Goal: Register for event/course

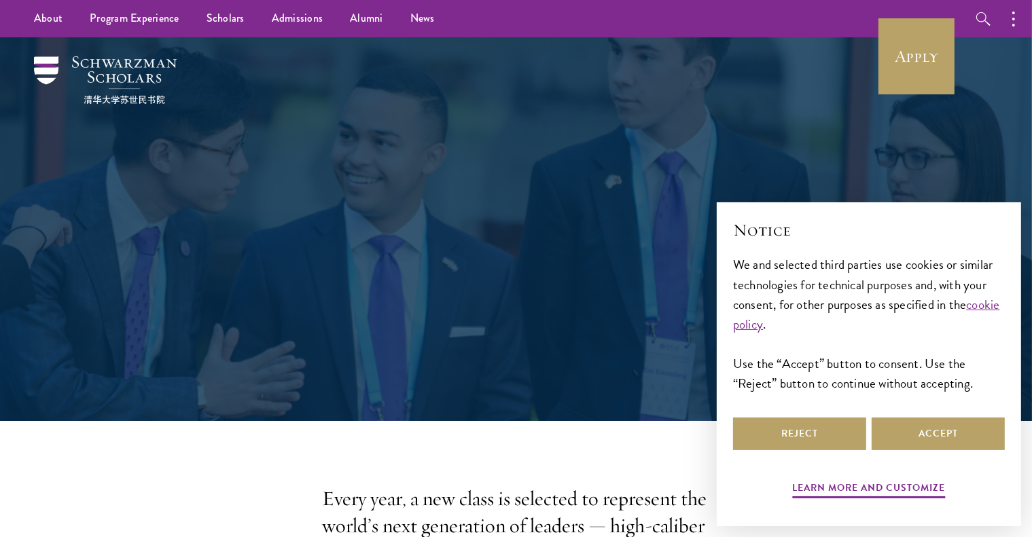
click at [735, 148] on div "Admissions Join the world's next generation of leaders." at bounding box center [516, 229] width 469 height 271
click at [919, 437] on button "Accept" at bounding box center [938, 434] width 133 height 33
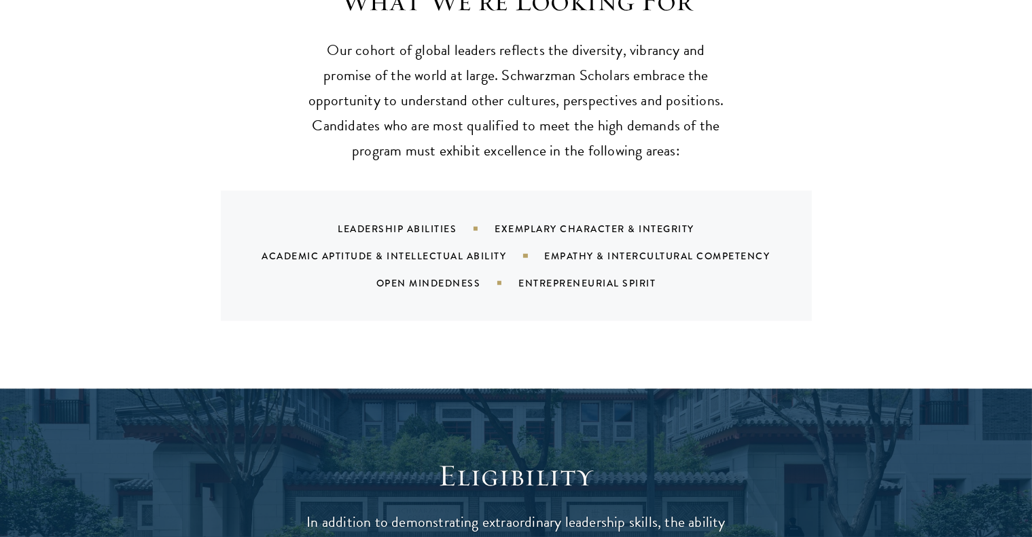
scroll to position [1833, 0]
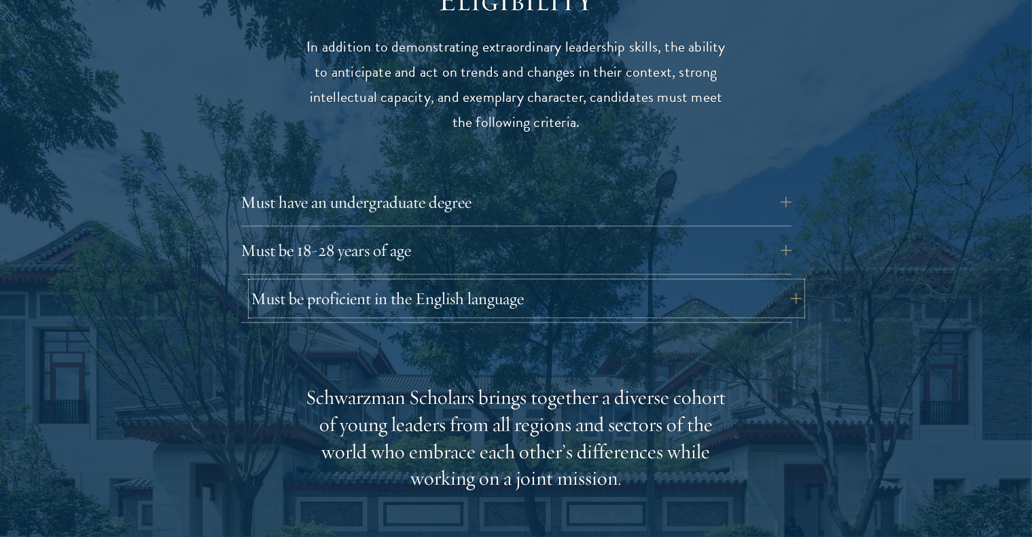
click at [331, 283] on button "Must be proficient in the English language" at bounding box center [526, 299] width 550 height 33
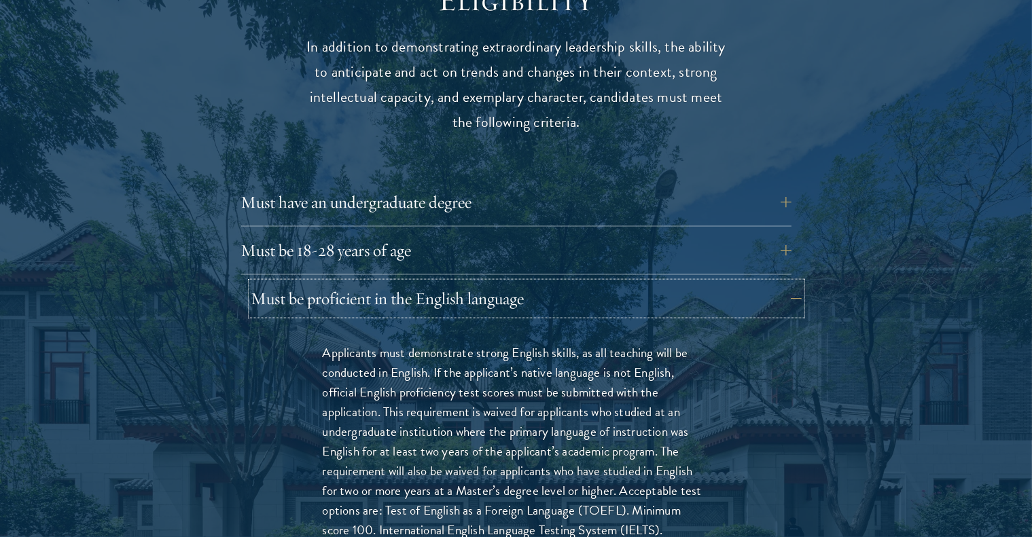
click at [331, 283] on button "Must be proficient in the English language" at bounding box center [526, 299] width 550 height 33
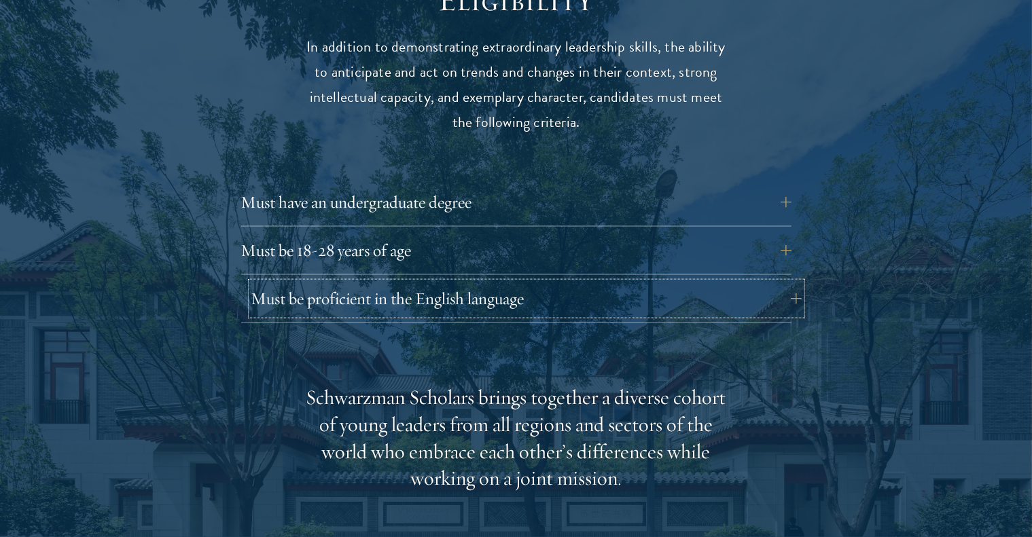
click at [331, 283] on button "Must be proficient in the English language" at bounding box center [526, 299] width 550 height 33
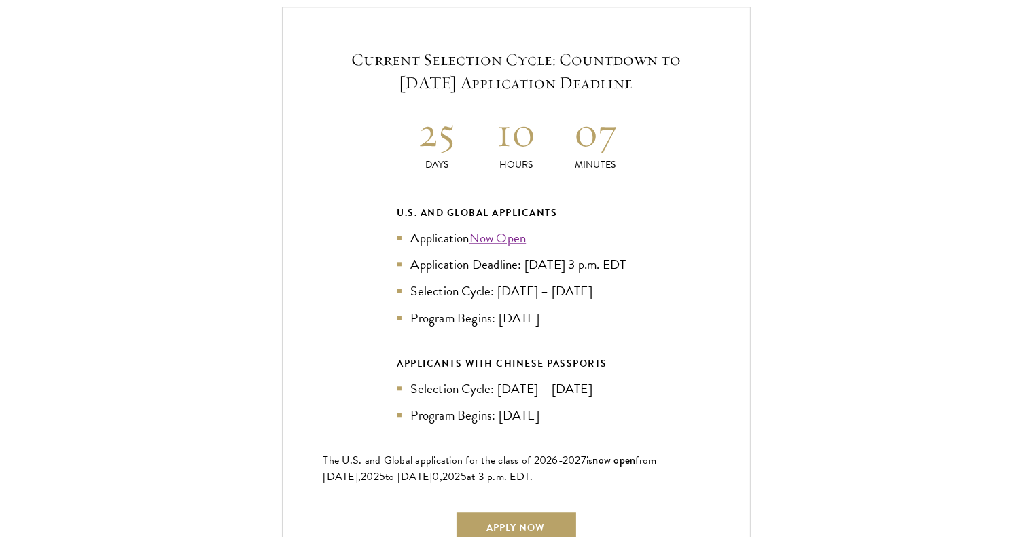
scroll to position [3328, 0]
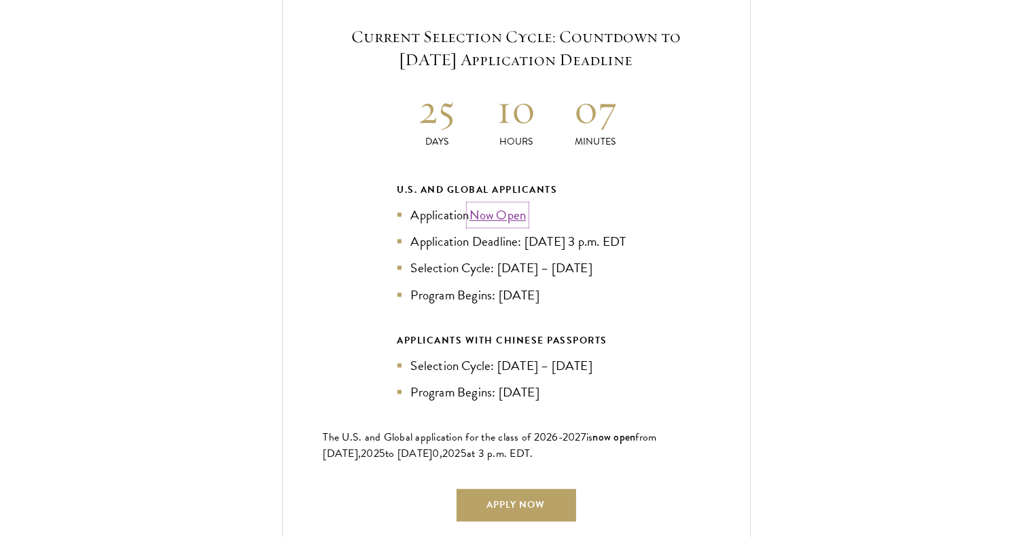
click at [502, 205] on link "Now Open" at bounding box center [497, 215] width 57 height 20
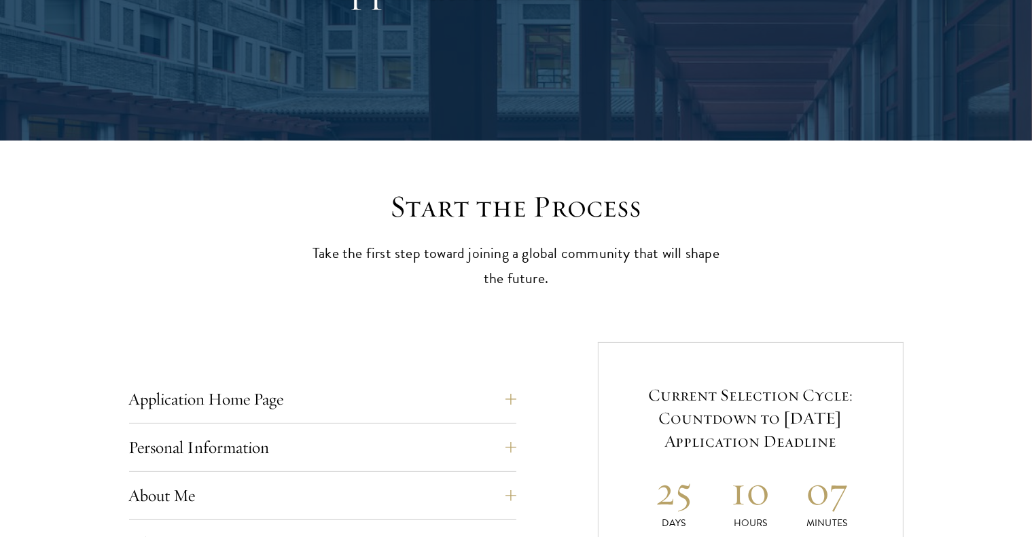
scroll to position [340, 0]
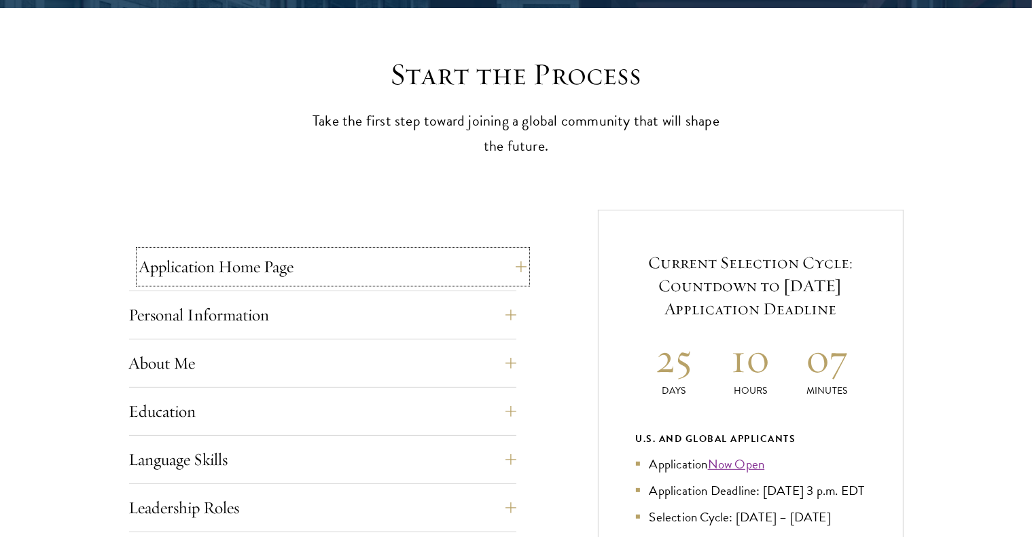
click at [475, 275] on button "Application Home Page" at bounding box center [332, 267] width 387 height 33
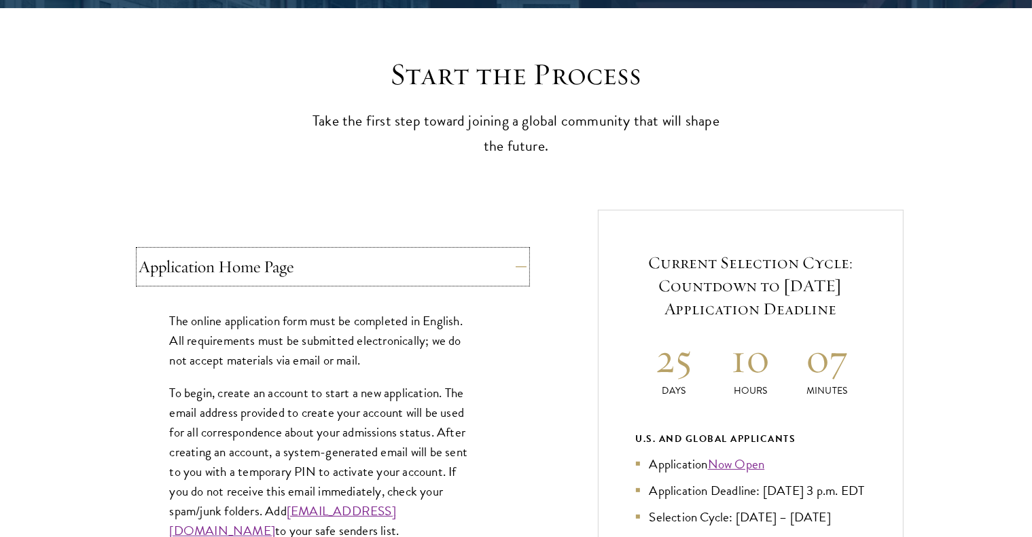
click at [475, 275] on button "Application Home Page" at bounding box center [332, 267] width 387 height 33
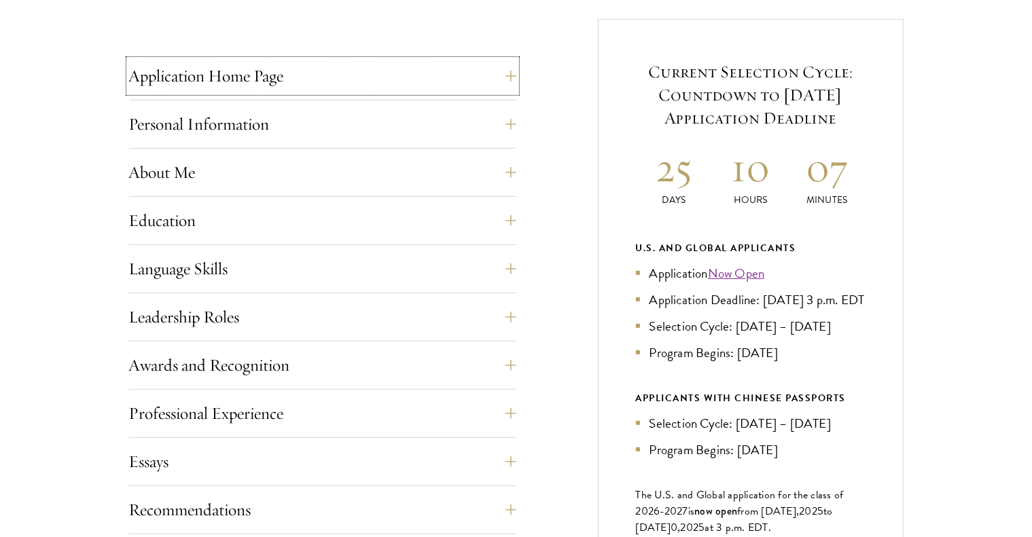
scroll to position [611, 0]
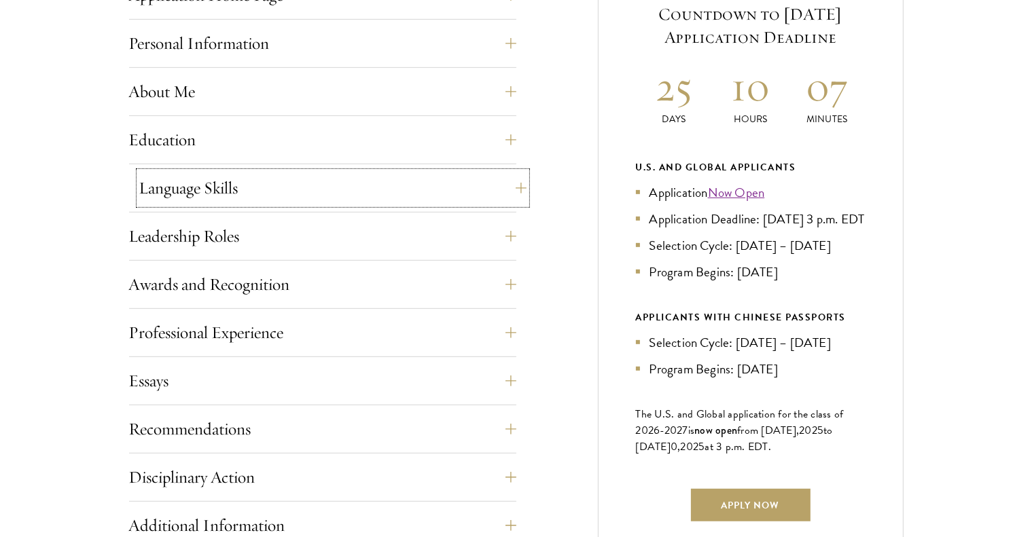
click at [486, 196] on button "Language Skills" at bounding box center [332, 188] width 387 height 33
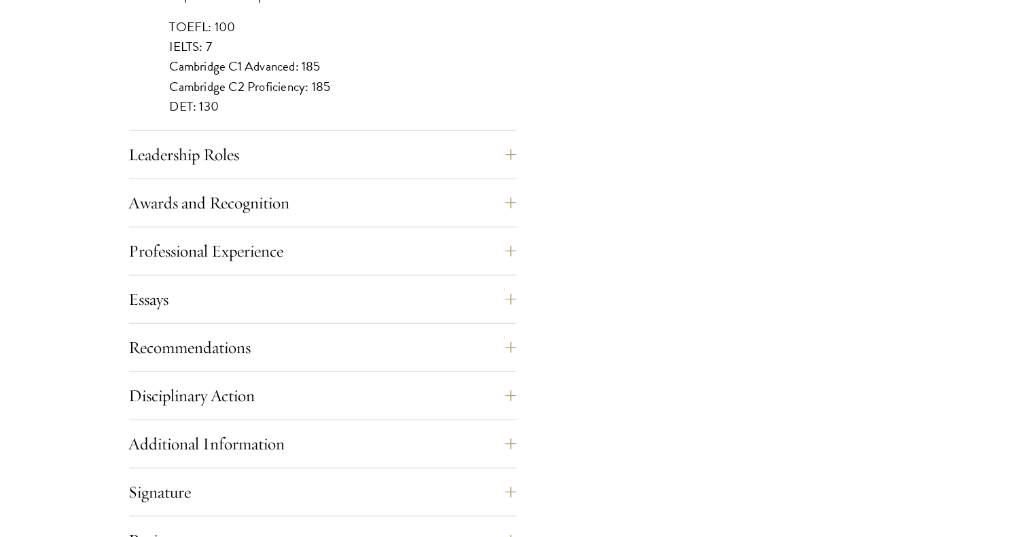
scroll to position [1427, 0]
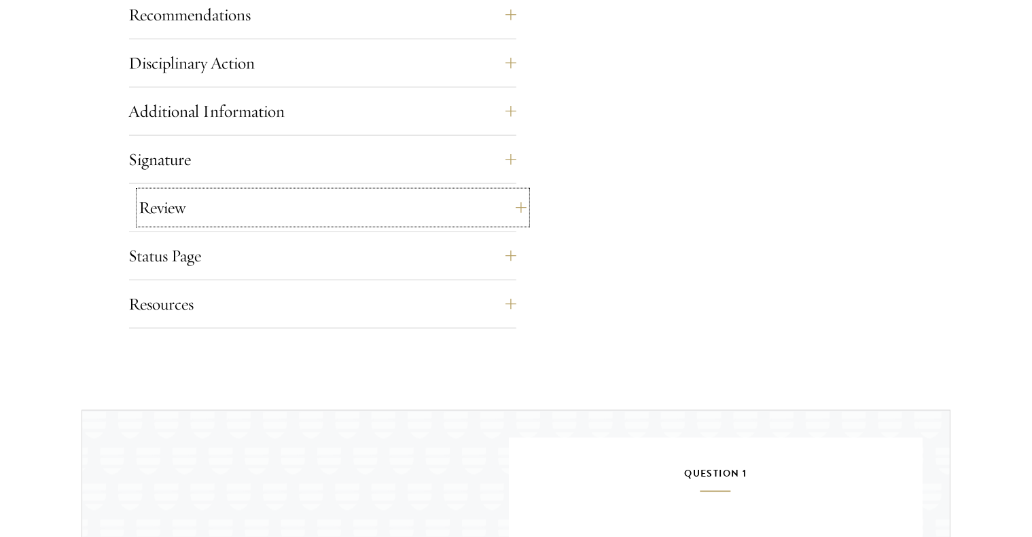
click at [508, 198] on button "Review" at bounding box center [332, 208] width 387 height 33
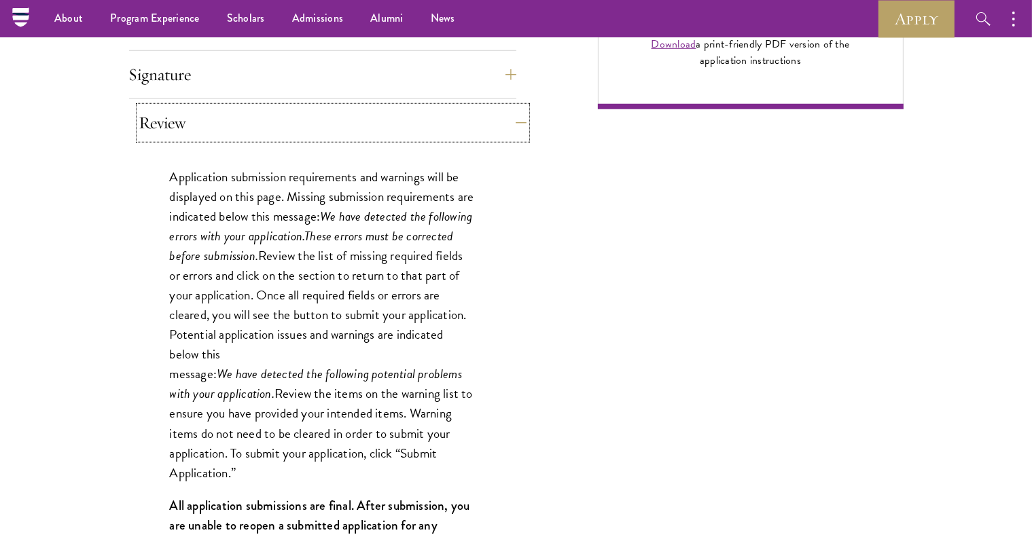
scroll to position [1025, 0]
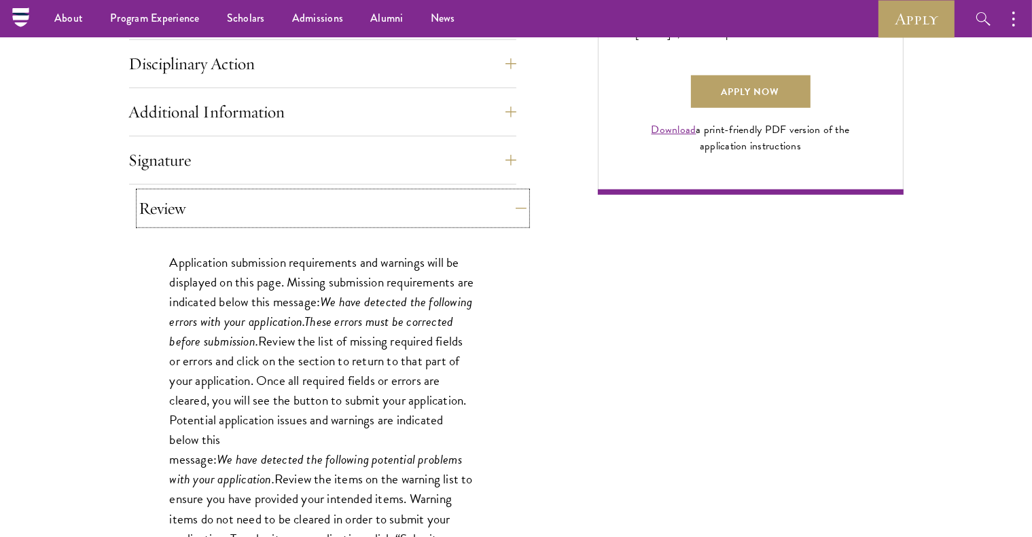
click at [508, 198] on button "Review" at bounding box center [332, 208] width 387 height 33
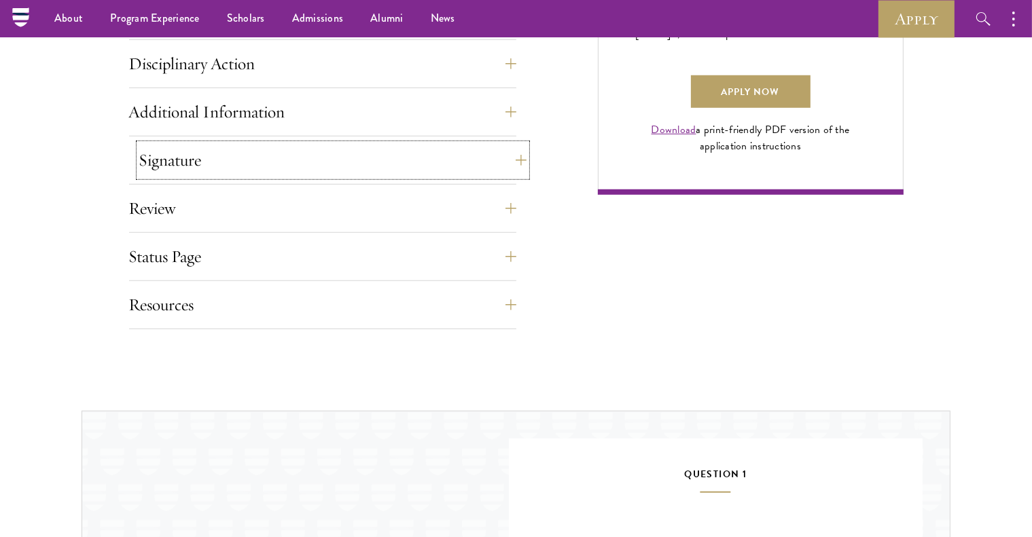
click at [510, 159] on button "Signature" at bounding box center [332, 160] width 387 height 33
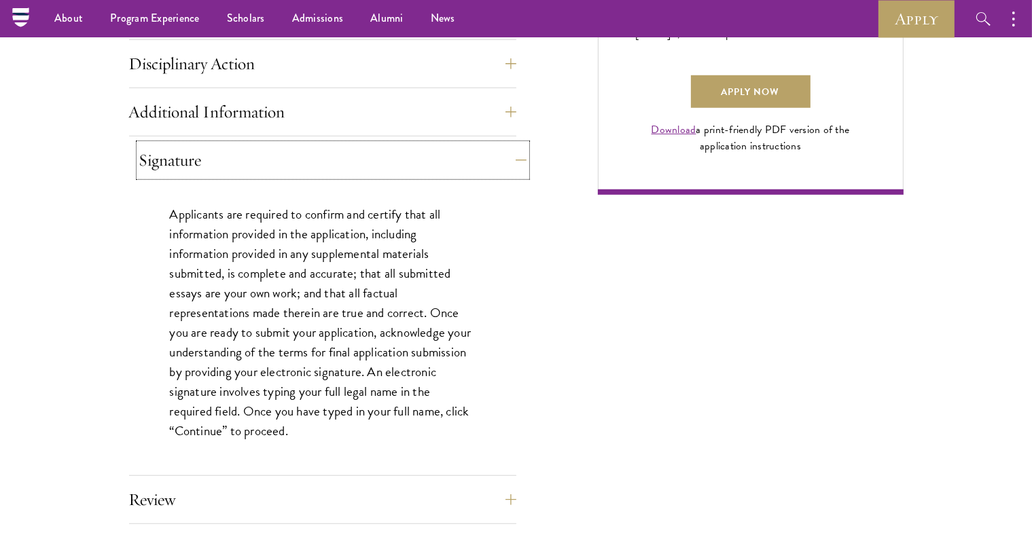
click at [510, 159] on button "Signature" at bounding box center [332, 160] width 387 height 33
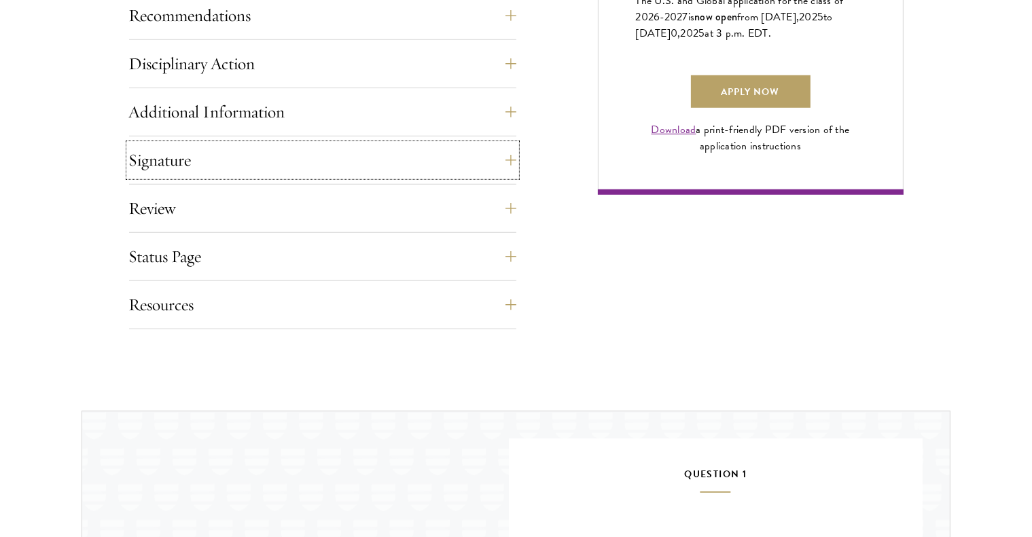
scroll to position [1093, 0]
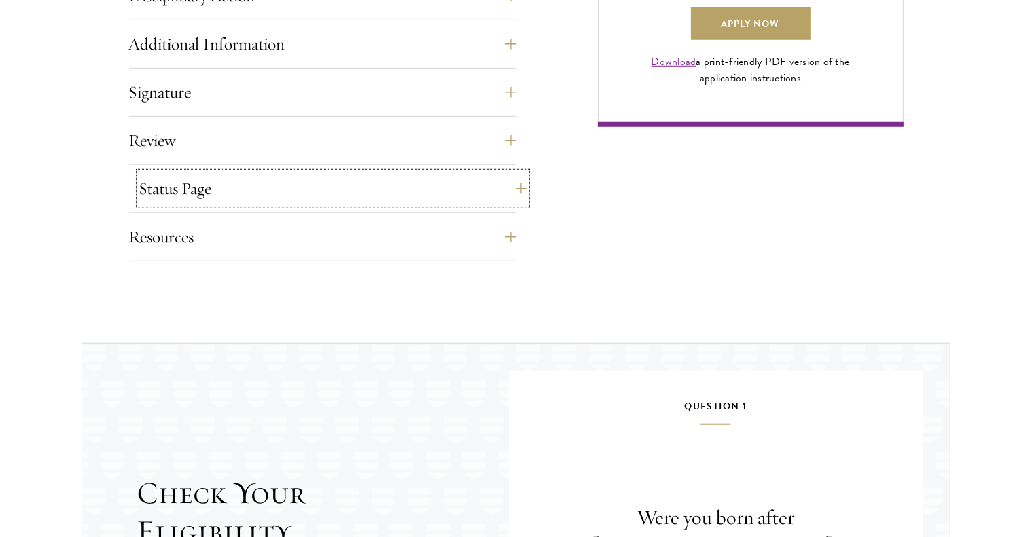
click at [509, 198] on button "Status Page" at bounding box center [332, 189] width 387 height 33
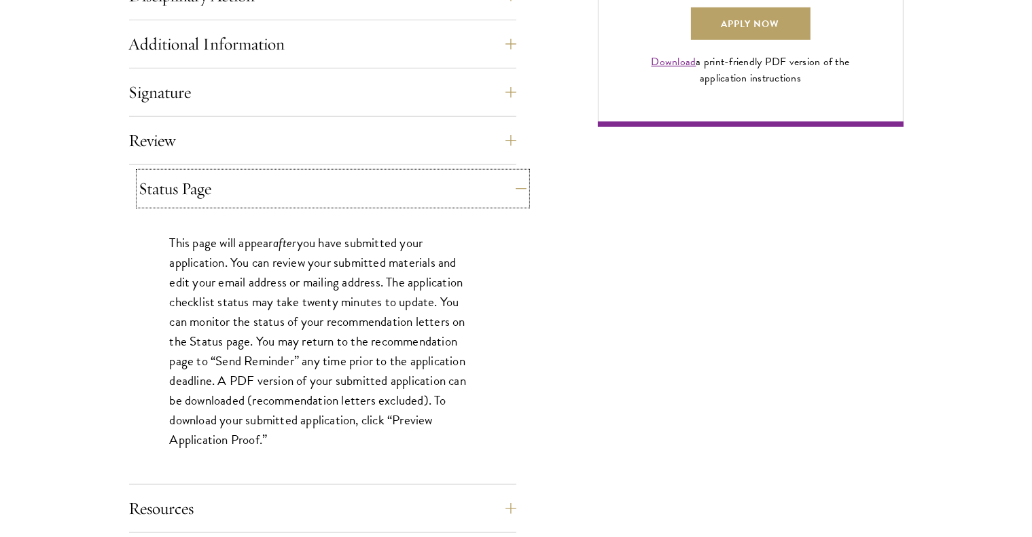
click at [509, 198] on button "Status Page" at bounding box center [332, 189] width 387 height 33
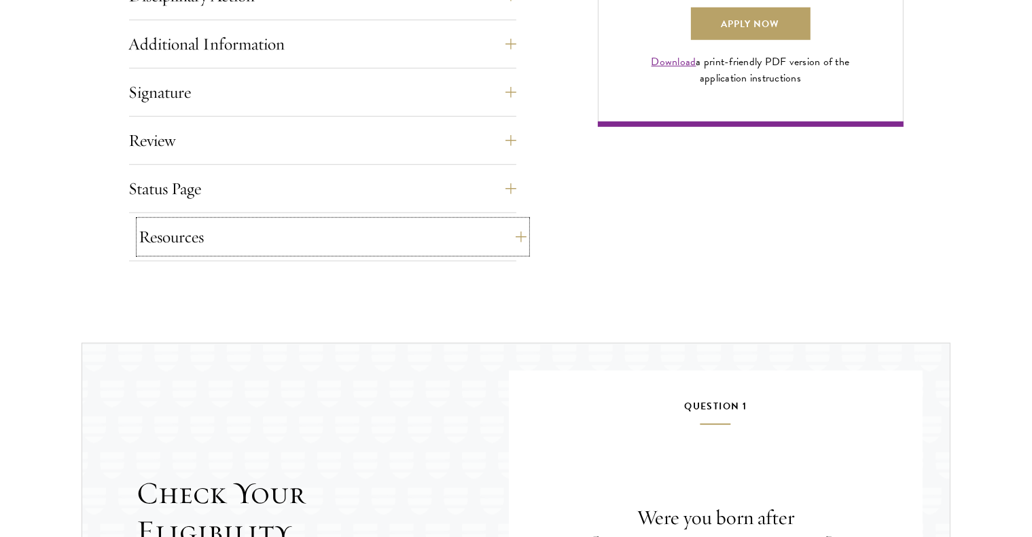
click at [511, 237] on button "Resources" at bounding box center [332, 237] width 387 height 33
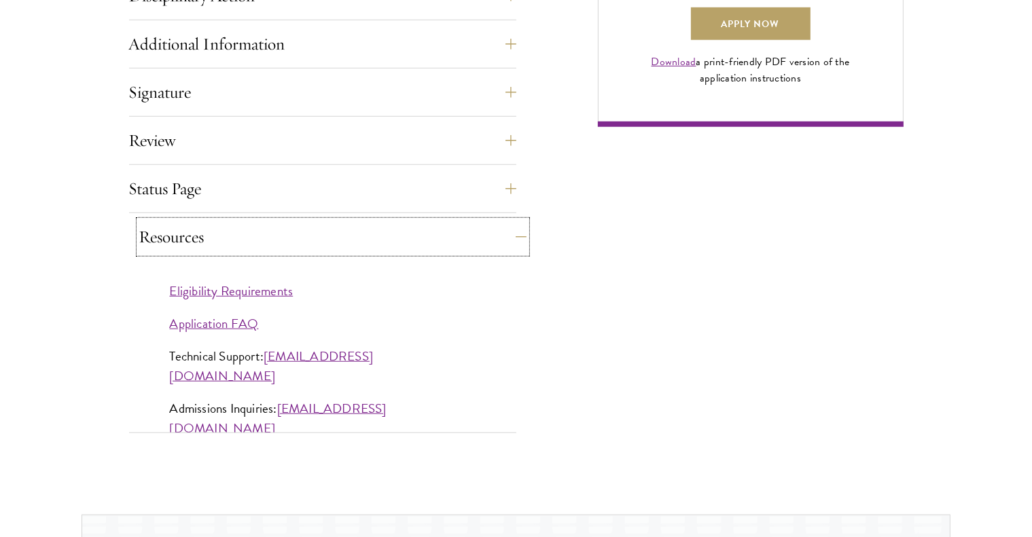
click at [511, 237] on button "Resources" at bounding box center [332, 237] width 387 height 33
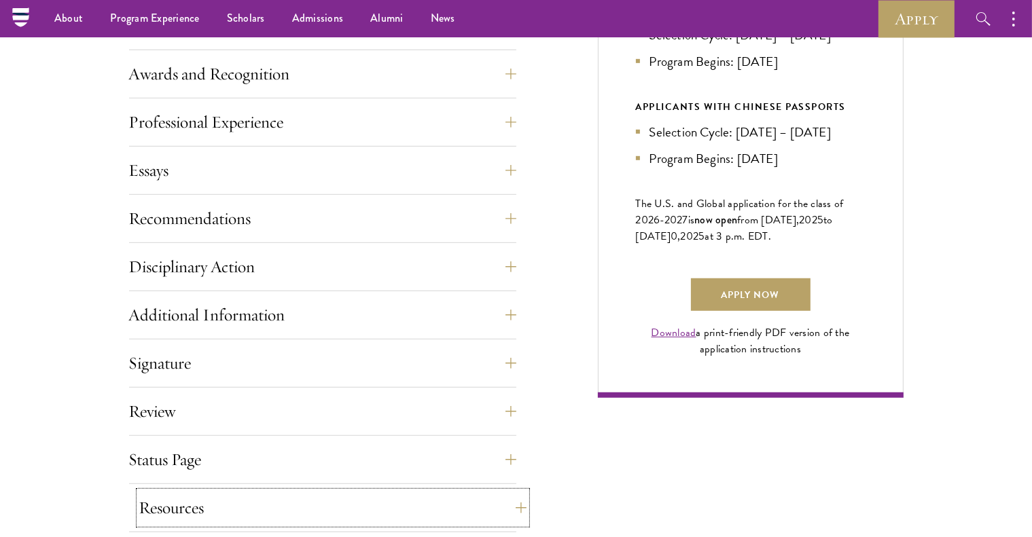
scroll to position [821, 0]
click at [512, 174] on button "Essays" at bounding box center [332, 171] width 387 height 33
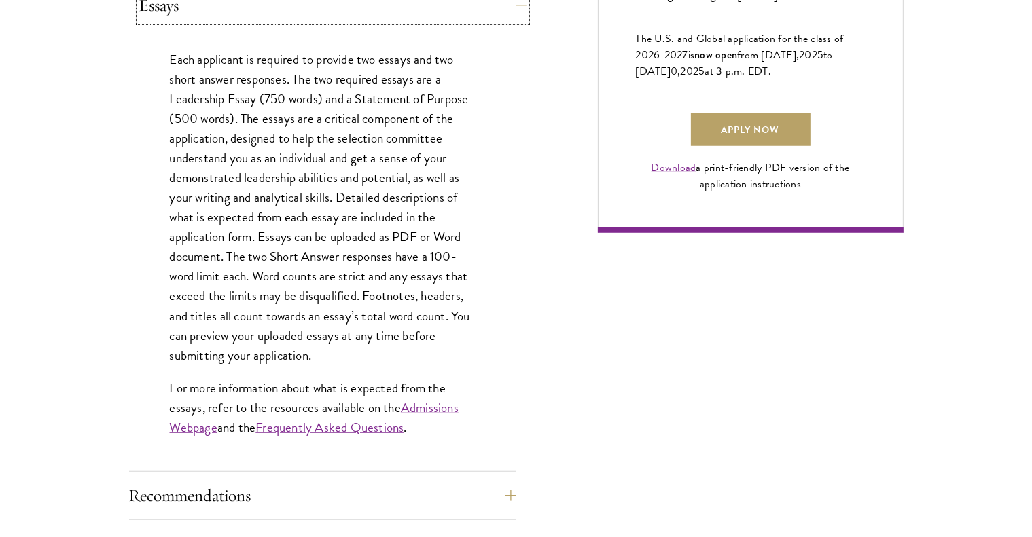
scroll to position [989, 0]
